Goal: Information Seeking & Learning: Find specific page/section

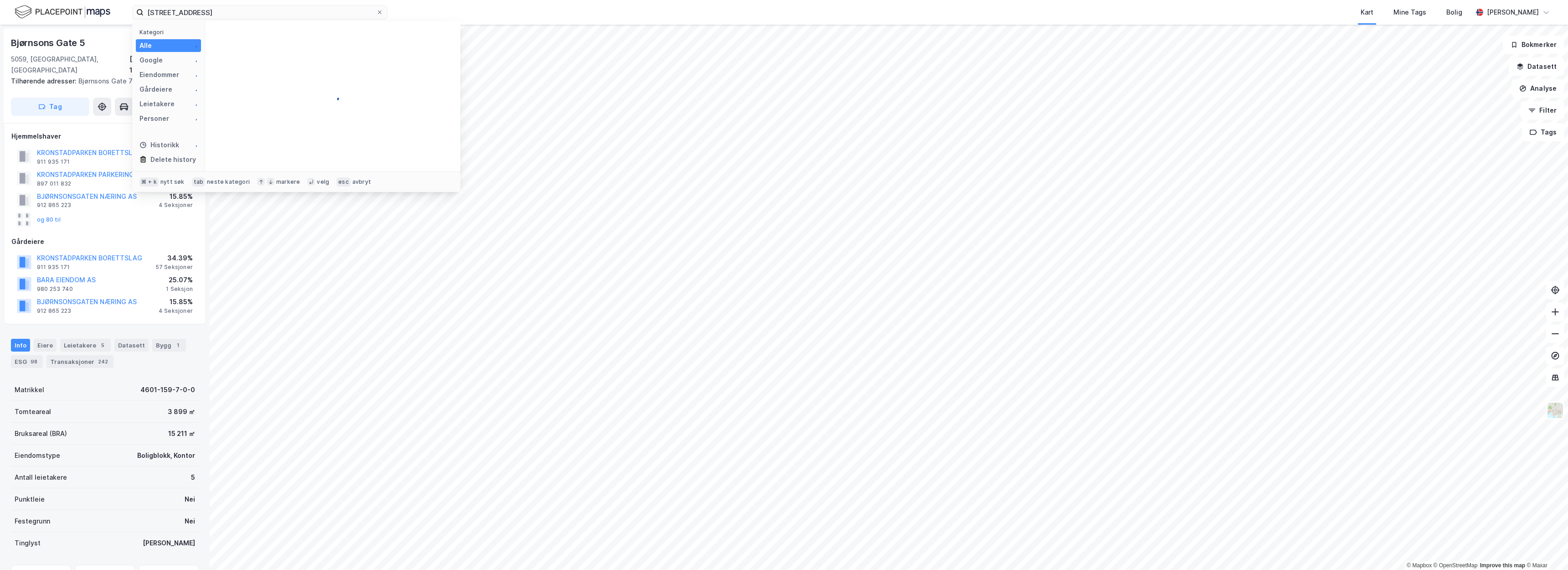
type input "[STREET_ADDRESS]"
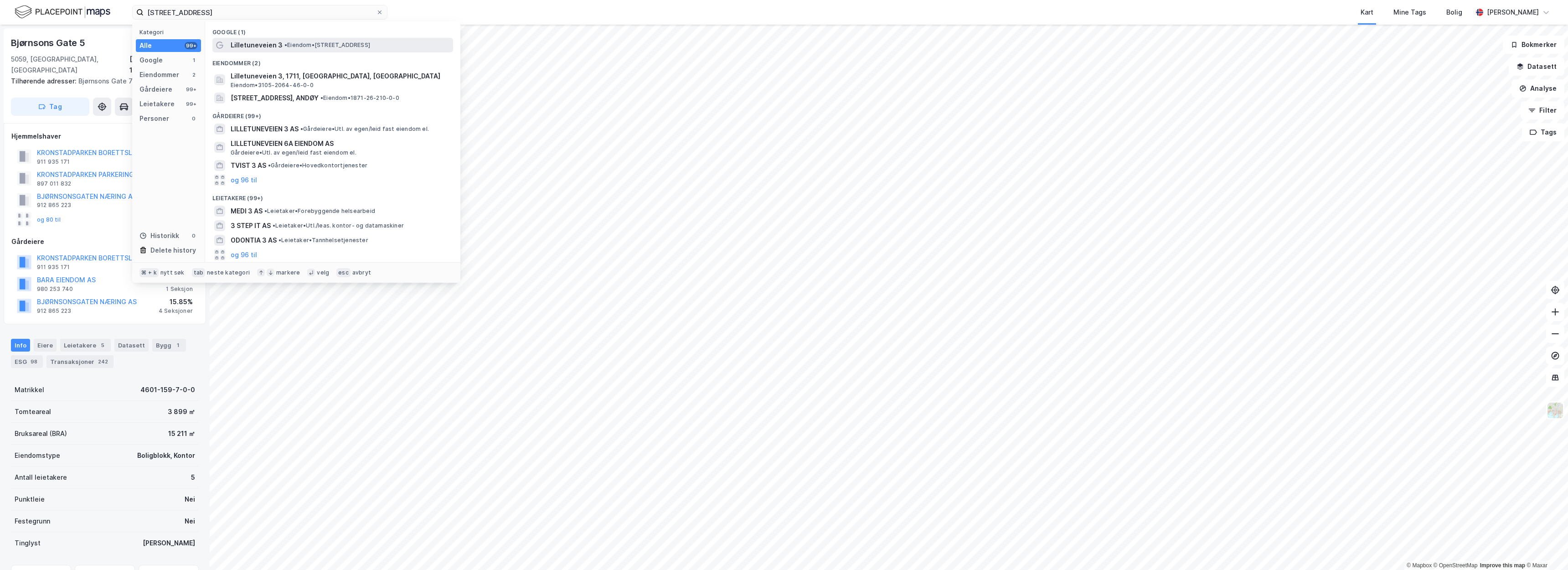
click at [287, 47] on span "•" at bounding box center [285, 44] width 2 height 7
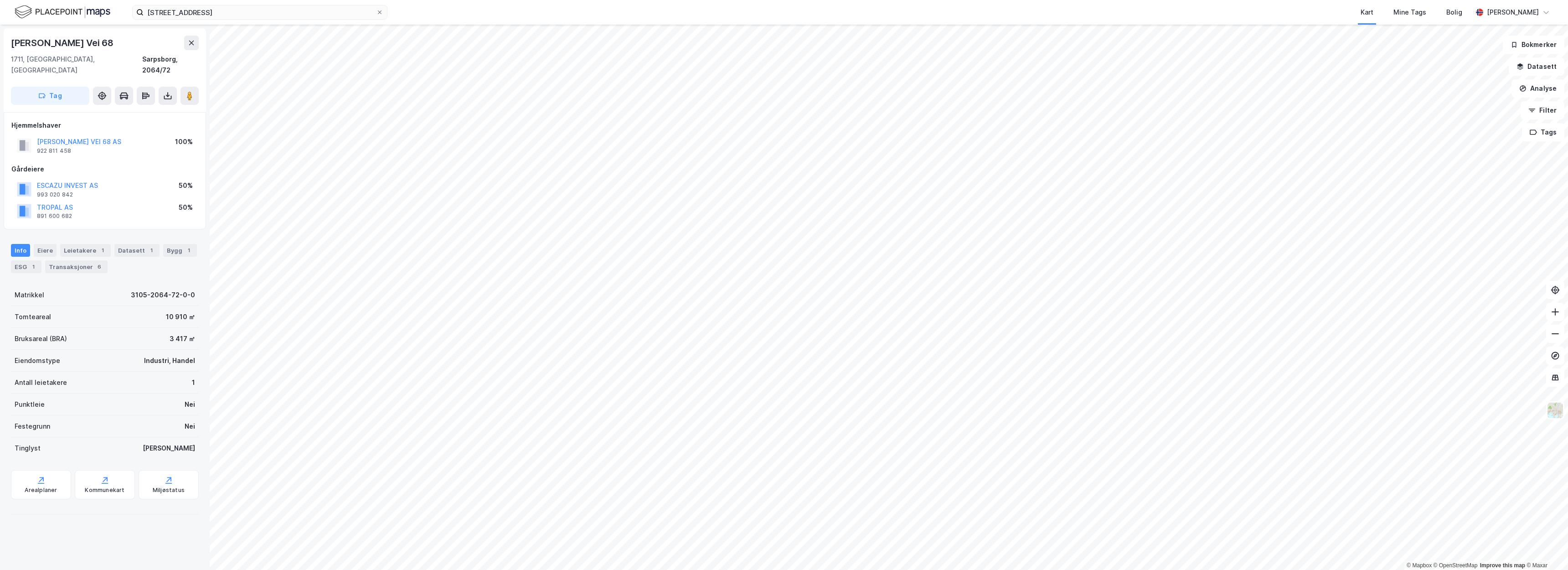
click at [116, 200] on div "TROPAL AS 891 600 682 50%" at bounding box center [105, 211] width 187 height 22
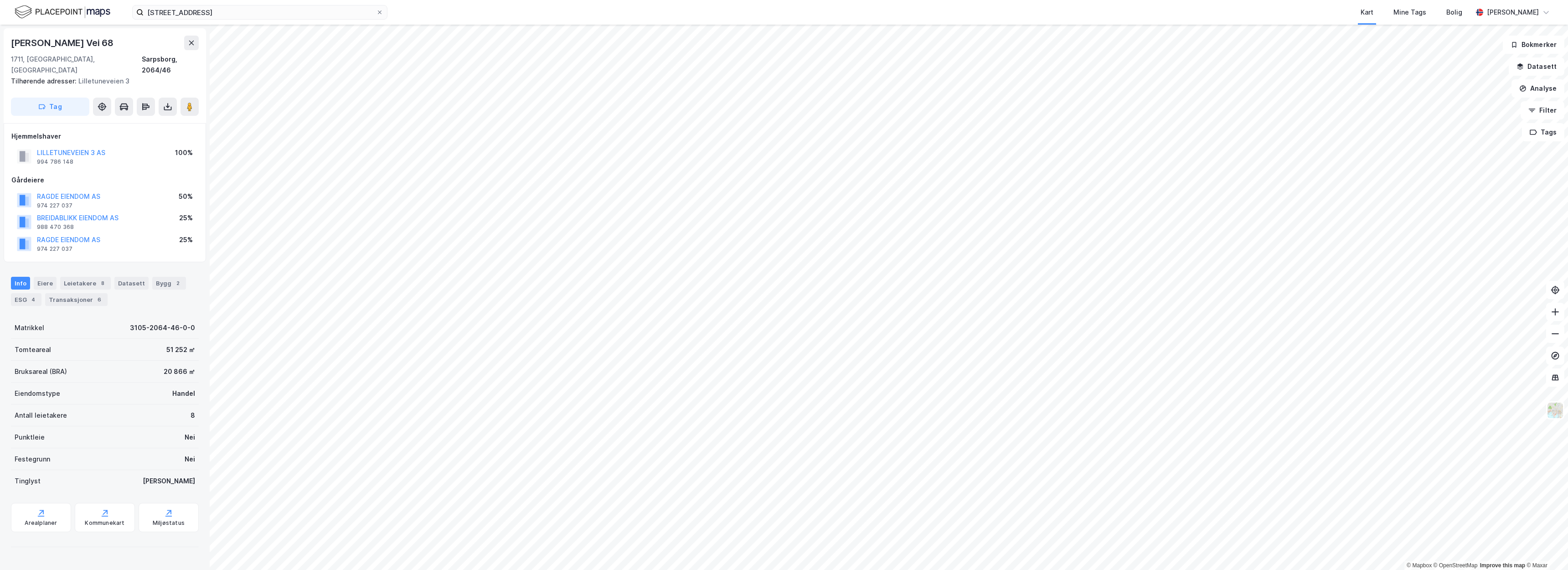
click at [145, 211] on div "BREIDABLIKK EIENDOM AS 988 470 368 25%" at bounding box center [105, 222] width 187 height 22
click at [677, 0] on div "Kart Mine Tags Bolig" at bounding box center [951, 12] width 1041 height 24
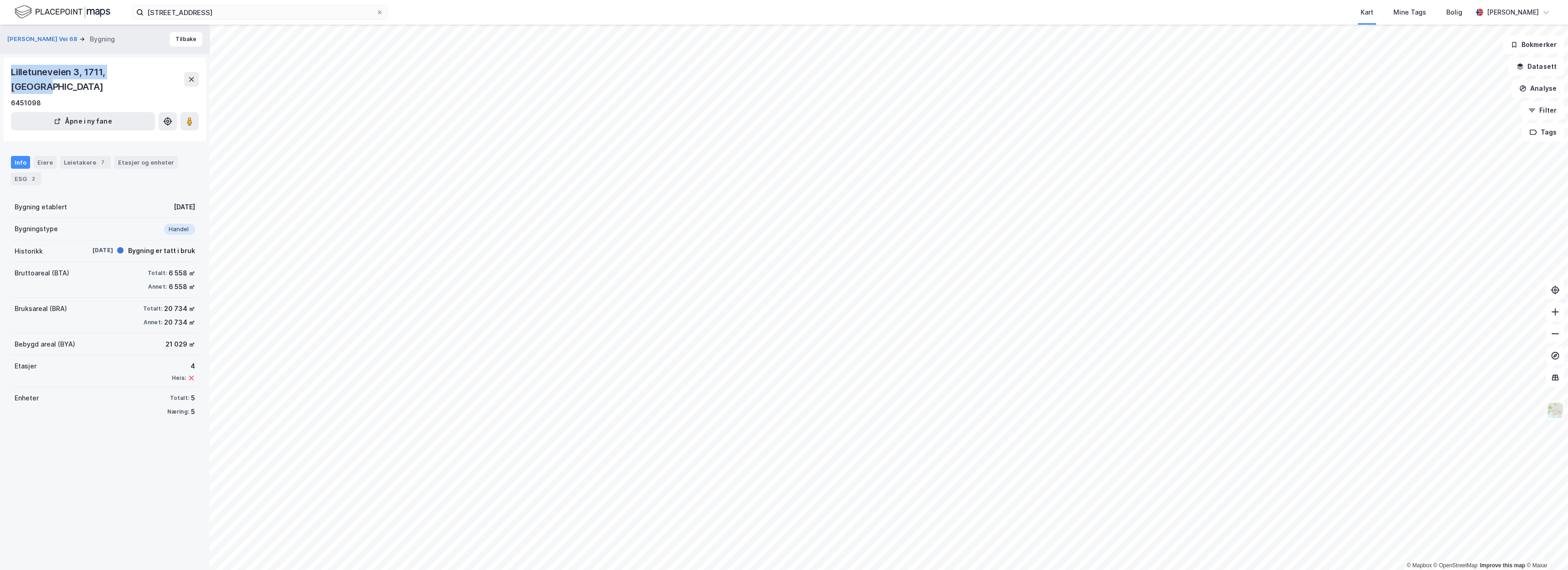
drag, startPoint x: 150, startPoint y: 70, endPoint x: 9, endPoint y: 71, distance: 141.0
click at [9, 71] on div "Lilletuneveien 3, 1711, ØSTFOLD 6451098 Åpne i ny fane" at bounding box center [105, 99] width 202 height 84
copy div "Lilletuneveien 3, 1711, ØSTFOLD"
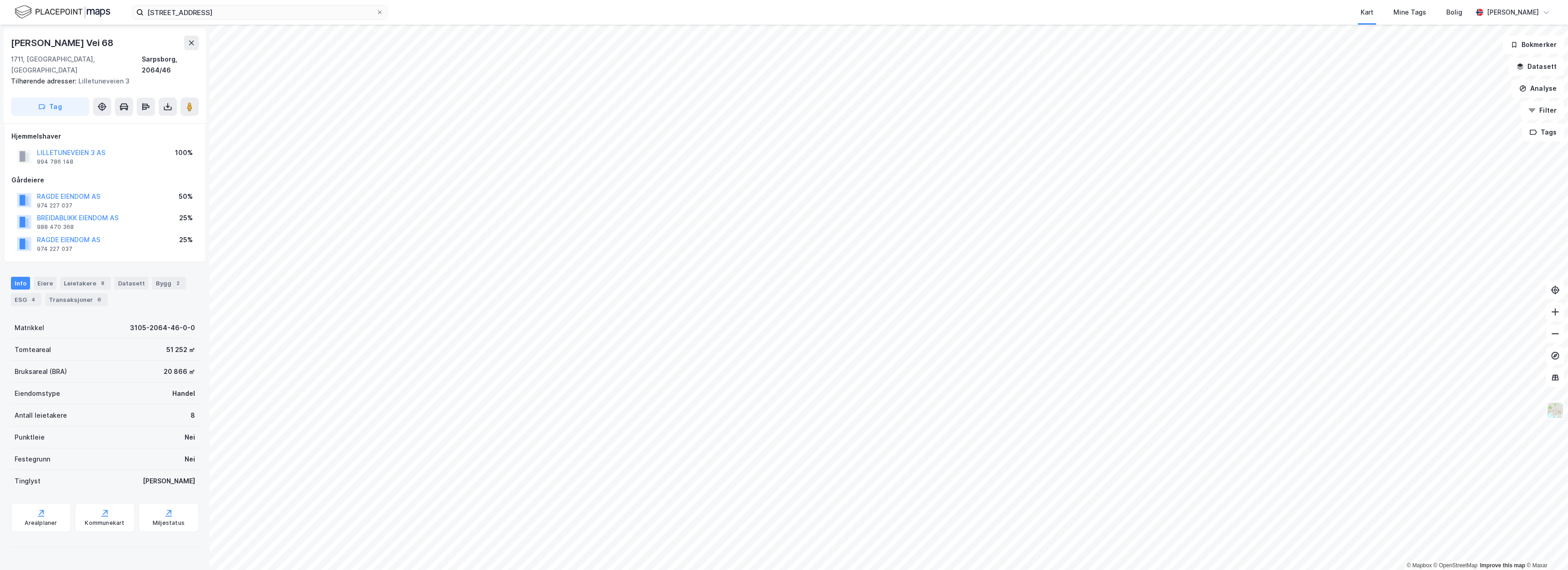
click at [99, 58] on div "1711, Sarpsborg, Østfold Sarpsborg, 2064/46" at bounding box center [105, 65] width 188 height 22
drag, startPoint x: 57, startPoint y: 60, endPoint x: 10, endPoint y: 57, distance: 47.1
click at [10, 57] on div "Albert Moeskaus Vei 68 1711, Sarpsborg, Østfold Sarpsborg, 2064/46 Tilhørende a…" at bounding box center [105, 76] width 202 height 95
copy div "1711, Sarpsborg"
click at [135, 43] on div "Albert Moeskaus Vei 68" at bounding box center [105, 43] width 188 height 15
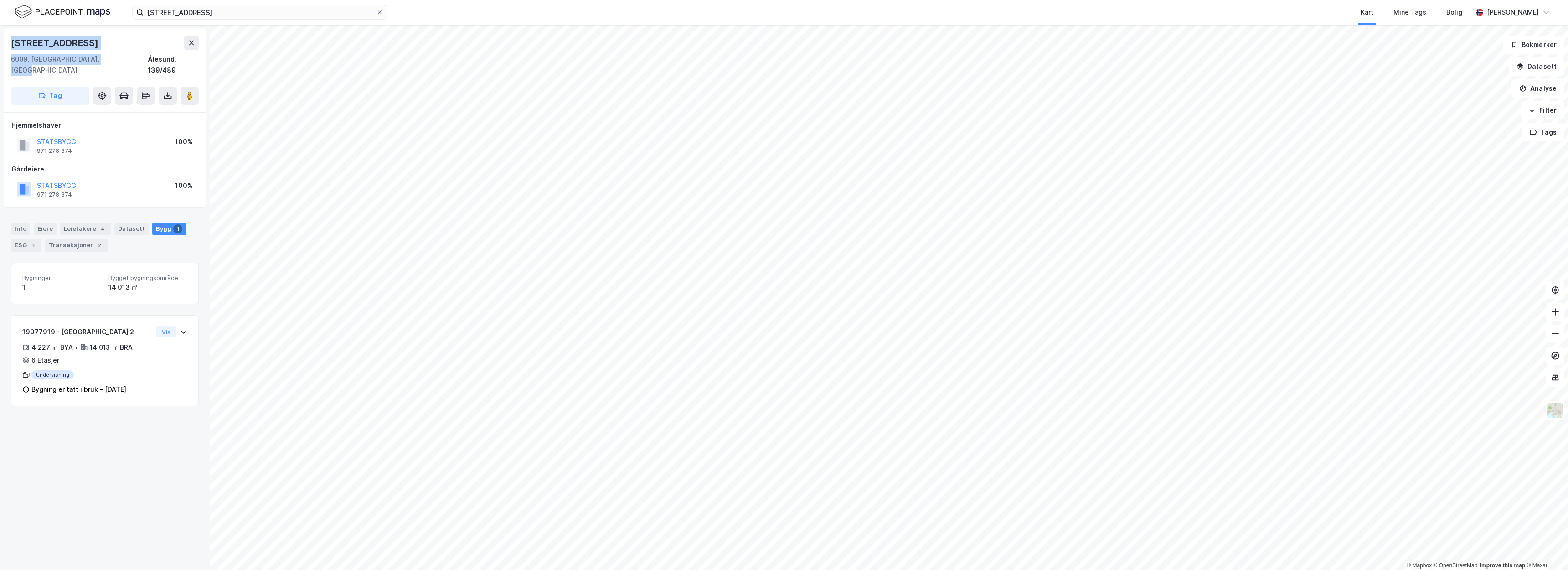
drag, startPoint x: 113, startPoint y: 59, endPoint x: 5, endPoint y: 44, distance: 109.0
click at [5, 44] on div "[STREET_ADDRESS] Romsdal Ålesund, 139/489 Tag" at bounding box center [105, 70] width 202 height 84
copy div "[STREET_ADDRESS]"
drag, startPoint x: 116, startPoint y: 59, endPoint x: 6, endPoint y: 46, distance: 110.8
click at [6, 46] on div "Borgundvegen 340 6009, [GEOGRAPHIC_DATA], [GEOGRAPHIC_DATA], 139/289 Tag" at bounding box center [105, 70] width 202 height 84
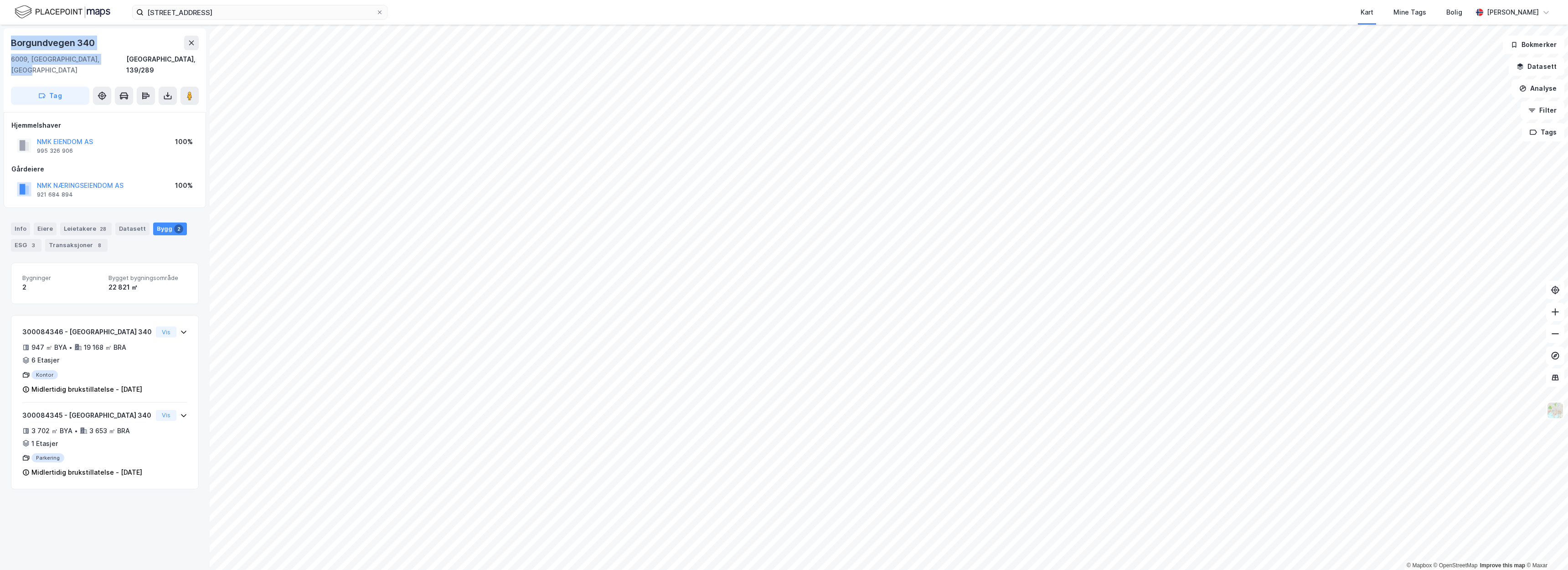
copy div "Borgundvegen 340 6009, [GEOGRAPHIC_DATA], [GEOGRAPHIC_DATA]"
click at [138, 43] on div "Borgundvegen 340" at bounding box center [105, 43] width 188 height 15
copy div "Borgundvegen 340 6009, [GEOGRAPHIC_DATA], [GEOGRAPHIC_DATA]"
click at [145, 40] on div "Borgundvegen 340" at bounding box center [105, 43] width 188 height 15
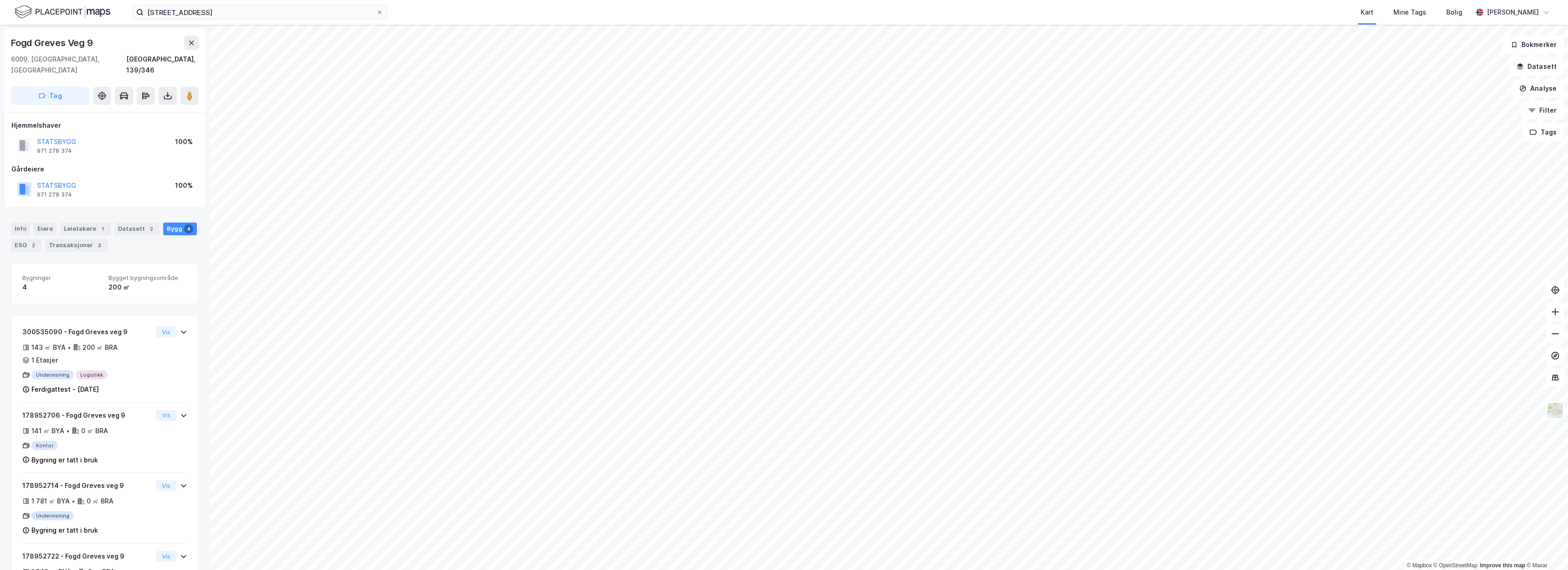
scroll to position [39, 0]
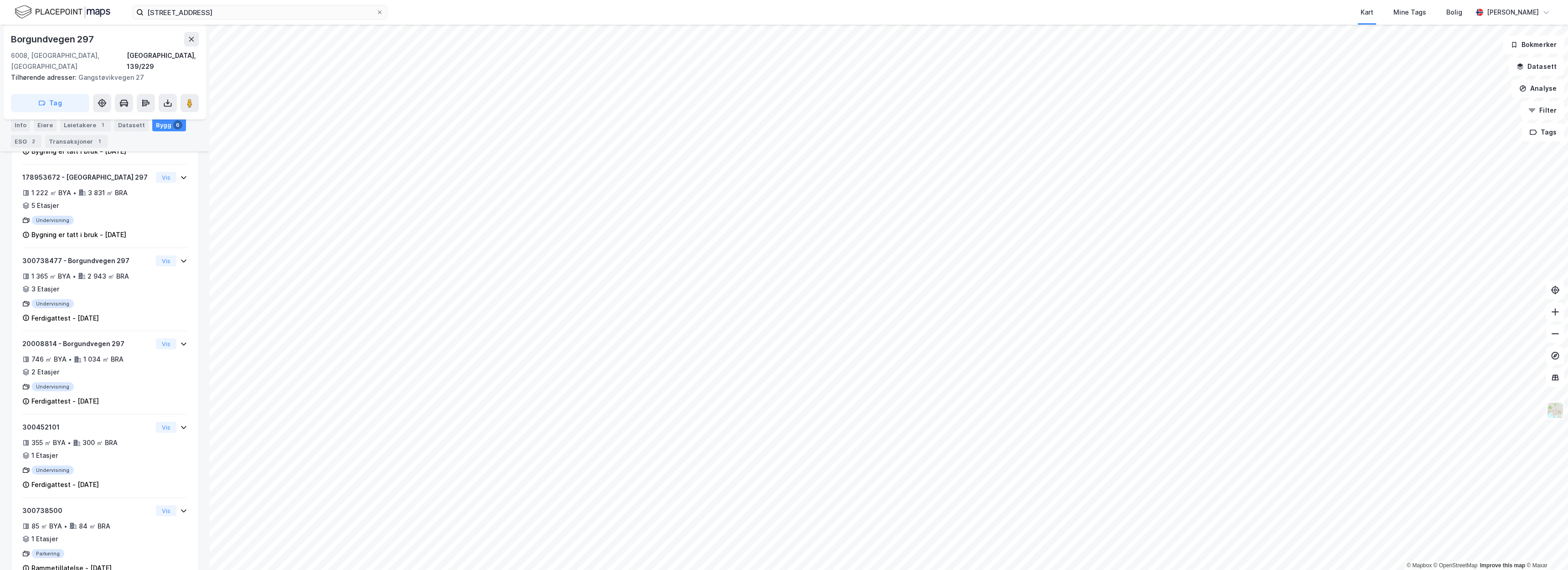
scroll to position [301, 0]
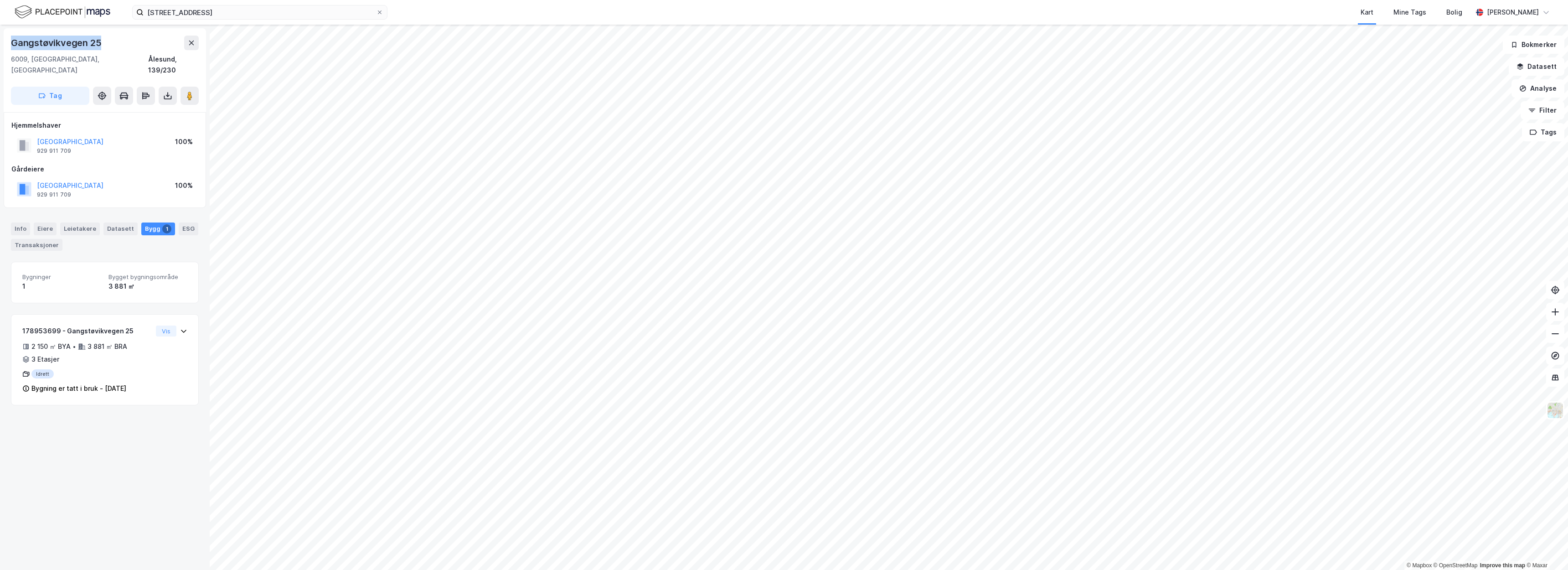
drag, startPoint x: 79, startPoint y: 47, endPoint x: 11, endPoint y: 44, distance: 68.1
click at [11, 44] on div "Gangstøvikvegen 25" at bounding box center [105, 43] width 188 height 15
copy div "Gangstøvikvegen 25"
click at [121, 50] on div "Gangstøvikvegen 25" at bounding box center [105, 43] width 188 height 15
